Goal: Information Seeking & Learning: Learn about a topic

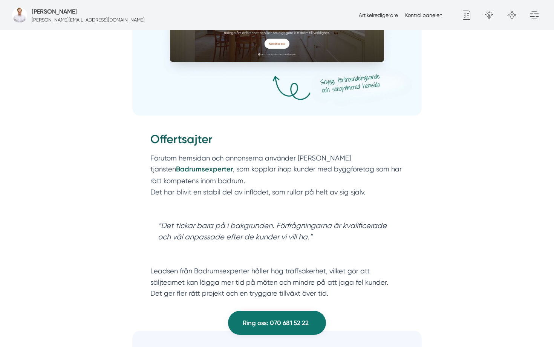
scroll to position [1742, 0]
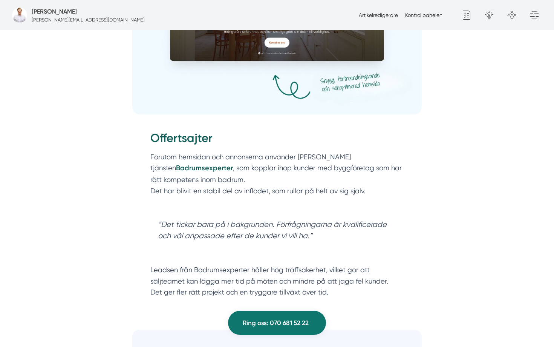
click at [298, 107] on img at bounding box center [277, 23] width 290 height 181
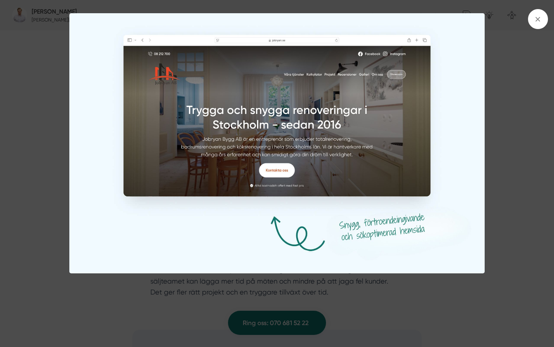
click at [519, 133] on div at bounding box center [277, 173] width 554 height 347
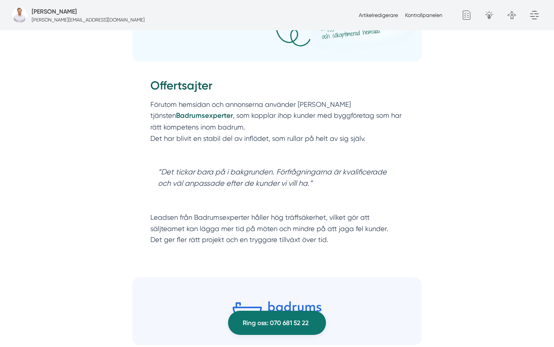
scroll to position [1798, 0]
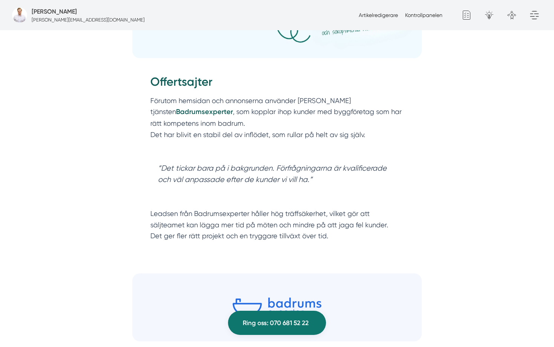
click at [192, 112] on strong "Badrumsexperter" at bounding box center [204, 111] width 57 height 8
click at [176, 111] on strong "Badrumsexperter" at bounding box center [204, 111] width 57 height 8
drag, startPoint x: 206, startPoint y: 110, endPoint x: 144, endPoint y: 110, distance: 62.2
click at [144, 111] on div "Offertsajter Förutom hemsidan och annonserna använder [PERSON_NAME] tjänsten Ba…" at bounding box center [277, 166] width 290 height 206
click at [144, 110] on div "Offertsajter Förutom hemsidan och annonserna använder [PERSON_NAME] tjänsten Ba…" at bounding box center [277, 166] width 290 height 206
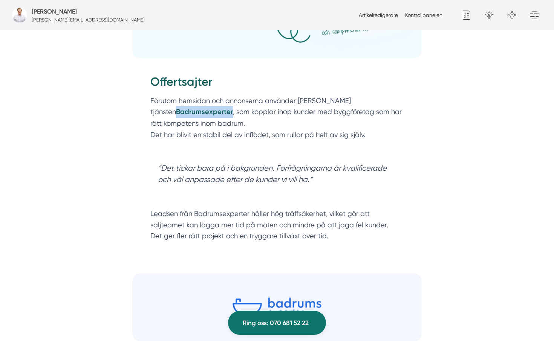
drag, startPoint x: 147, startPoint y: 110, endPoint x: 207, endPoint y: 113, distance: 60.0
click at [207, 113] on div "Offertsajter Förutom hemsidan och annonserna använder [PERSON_NAME] tjänsten Ba…" at bounding box center [277, 166] width 290 height 206
copy strong "Badrumsexperter"
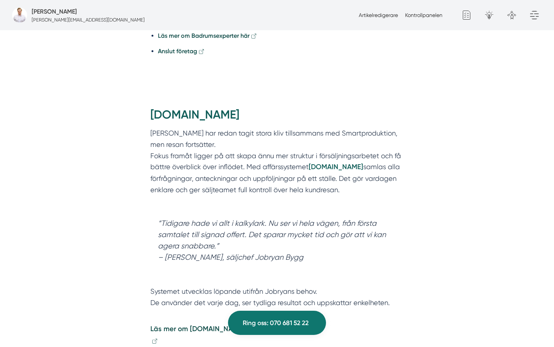
scroll to position [2208, 0]
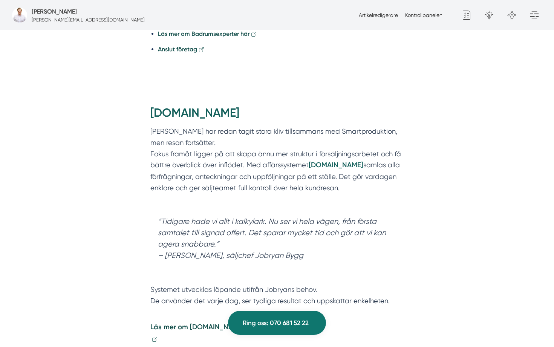
click at [321, 166] on strong "[DOMAIN_NAME]" at bounding box center [336, 165] width 55 height 8
click at [346, 176] on p "[PERSON_NAME] har redan tagit stora kliv tillsammans med Smartproduktion, men r…" at bounding box center [276, 165] width 253 height 79
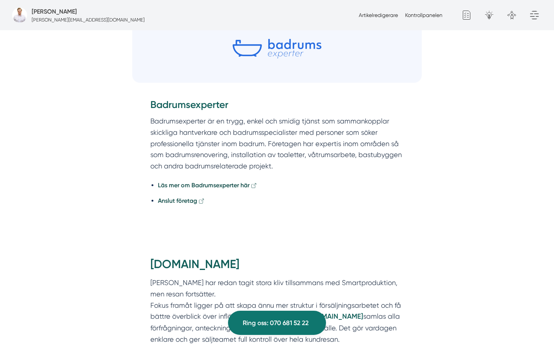
scroll to position [1906, 0]
